Goal: Navigation & Orientation: Understand site structure

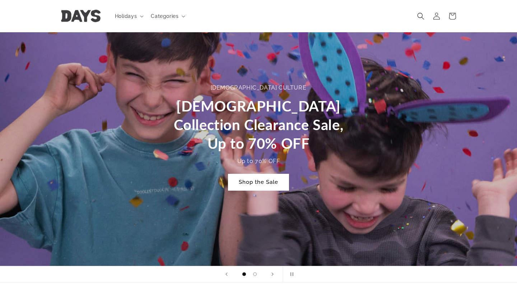
scroll to position [282, 0]
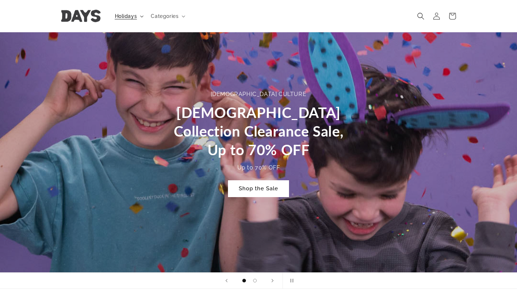
click at [122, 16] on span "Holidays" at bounding box center [126, 16] width 22 height 6
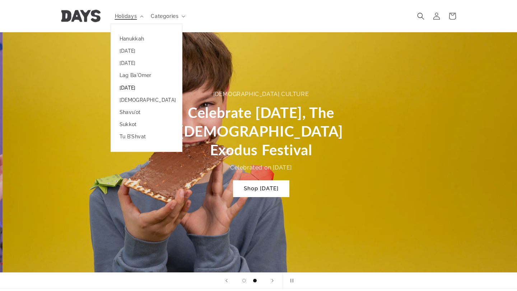
scroll to position [0, 517]
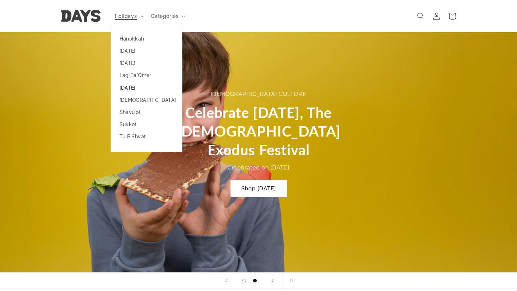
click at [138, 89] on link "[DATE]" at bounding box center [146, 88] width 71 height 12
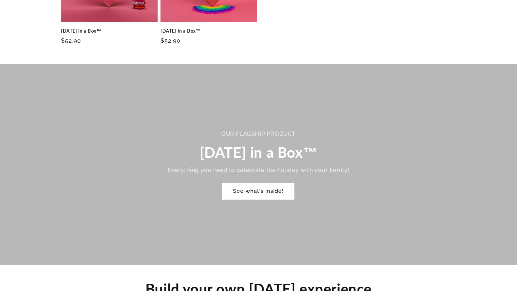
scroll to position [410, 0]
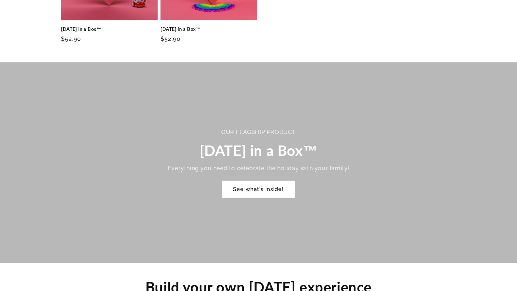
click at [268, 181] on link "See what's inside!" at bounding box center [258, 189] width 72 height 17
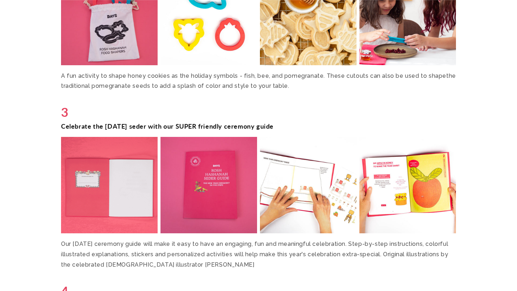
scroll to position [1513, 0]
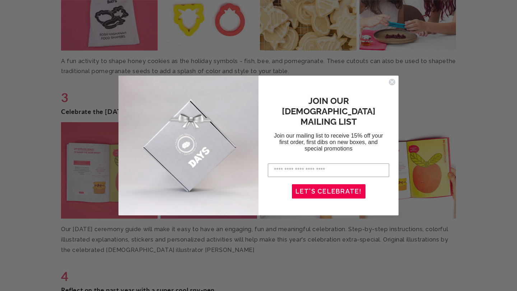
click at [392, 81] on circle "Close dialog" at bounding box center [392, 82] width 7 height 7
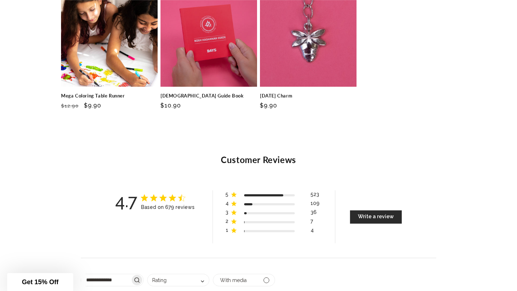
scroll to position [2677, 0]
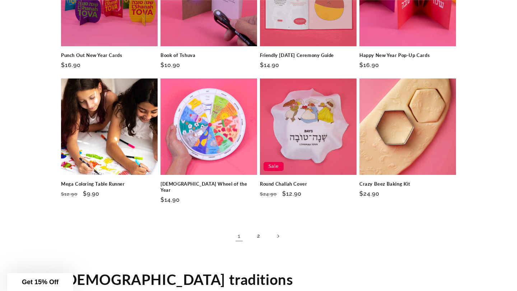
scroll to position [1062, 0]
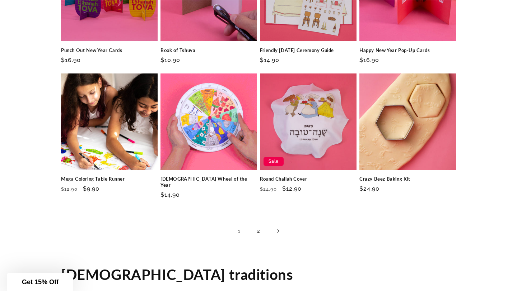
click at [279, 230] on icon "Next page" at bounding box center [278, 232] width 2 height 4
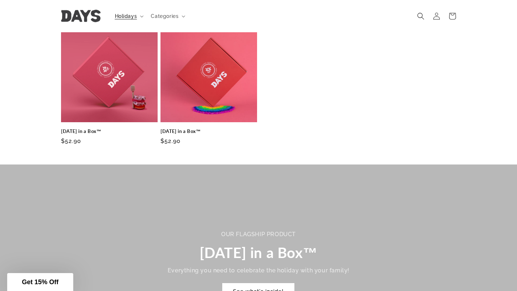
scroll to position [157, 0]
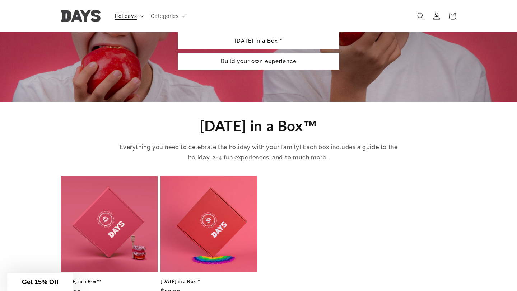
click at [133, 15] on span "Holidays" at bounding box center [126, 16] width 22 height 6
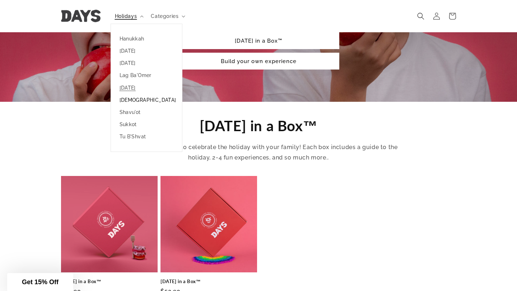
click at [137, 100] on link "[DEMOGRAPHIC_DATA]" at bounding box center [146, 100] width 71 height 12
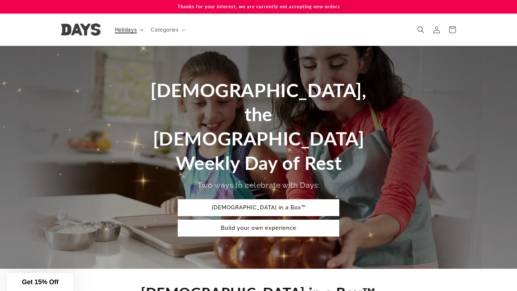
click at [130, 31] on span "Holidays" at bounding box center [126, 30] width 22 height 6
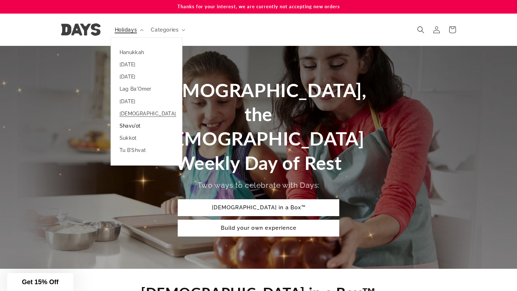
click at [134, 125] on link "Shavu'ot" at bounding box center [146, 126] width 71 height 12
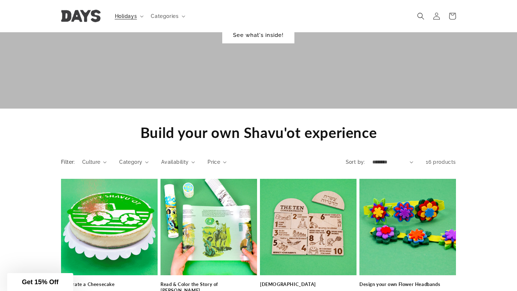
scroll to position [460, 0]
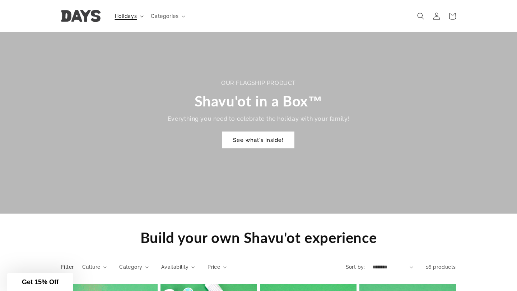
click at [127, 18] on span "Holidays" at bounding box center [126, 16] width 22 height 6
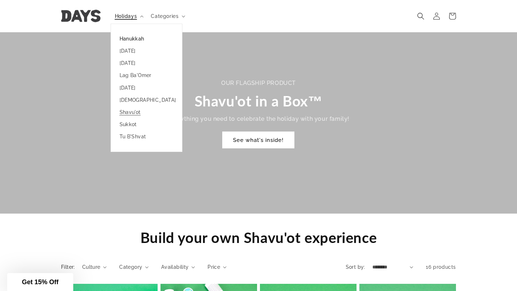
click at [132, 39] on link "Hanukkah" at bounding box center [146, 39] width 71 height 12
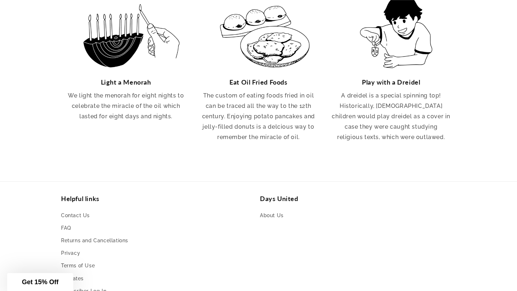
scroll to position [1491, 0]
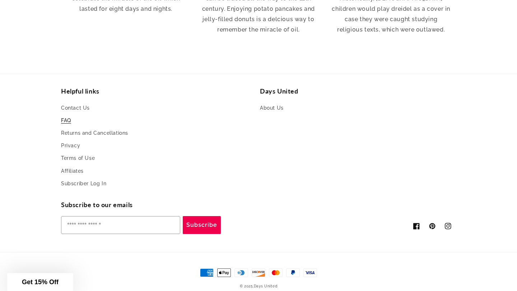
click at [64, 114] on link "FAQ" at bounding box center [66, 120] width 10 height 13
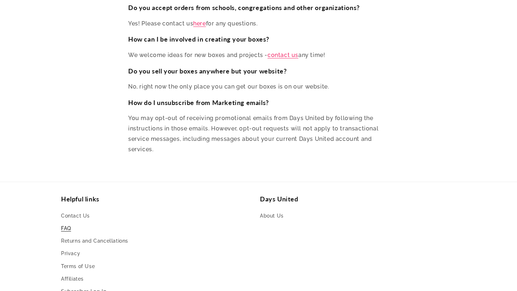
scroll to position [3183, 0]
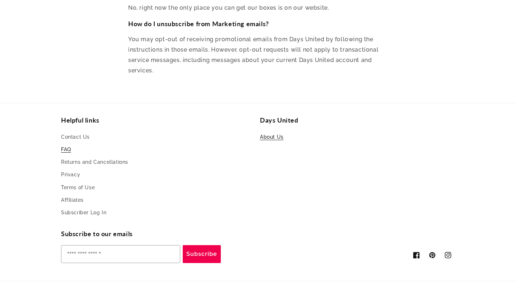
click at [272, 133] on link "About Us" at bounding box center [272, 138] width 24 height 11
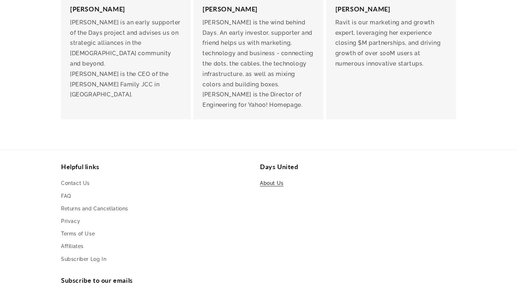
scroll to position [1644, 0]
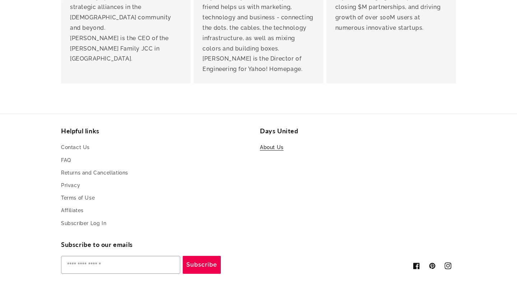
click at [447, 263] on icon at bounding box center [447, 266] width 7 height 7
